Goal: Browse casually

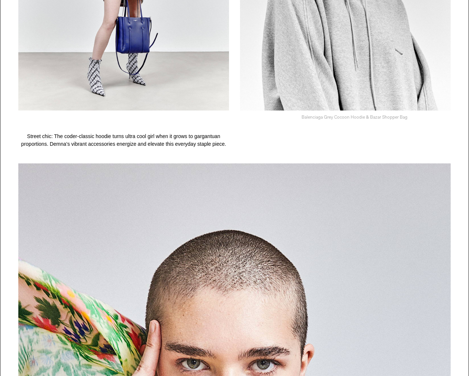
scroll to position [909, 0]
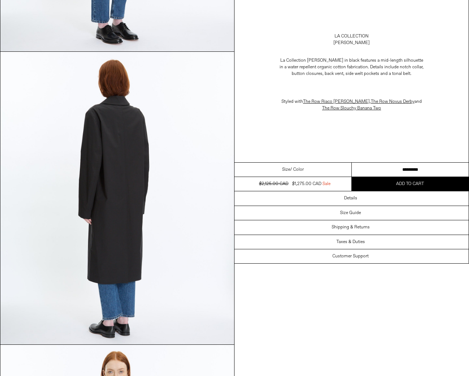
scroll to position [869, 0]
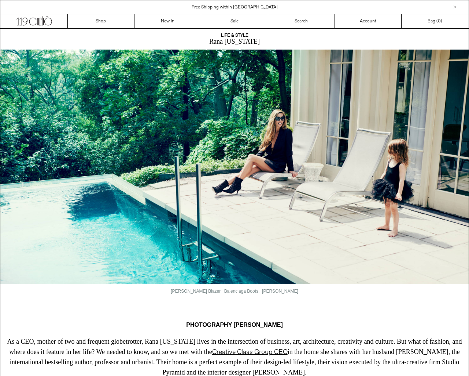
scroll to position [774, 0]
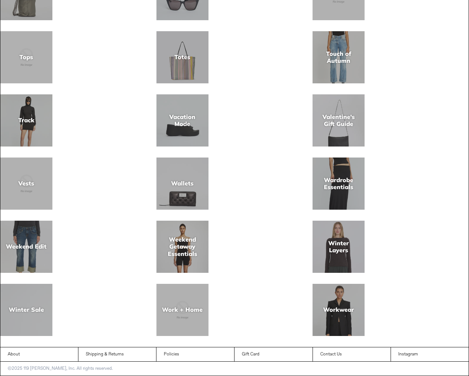
scroll to position [4425, 0]
